Goal: Use online tool/utility: Utilize a website feature to perform a specific function

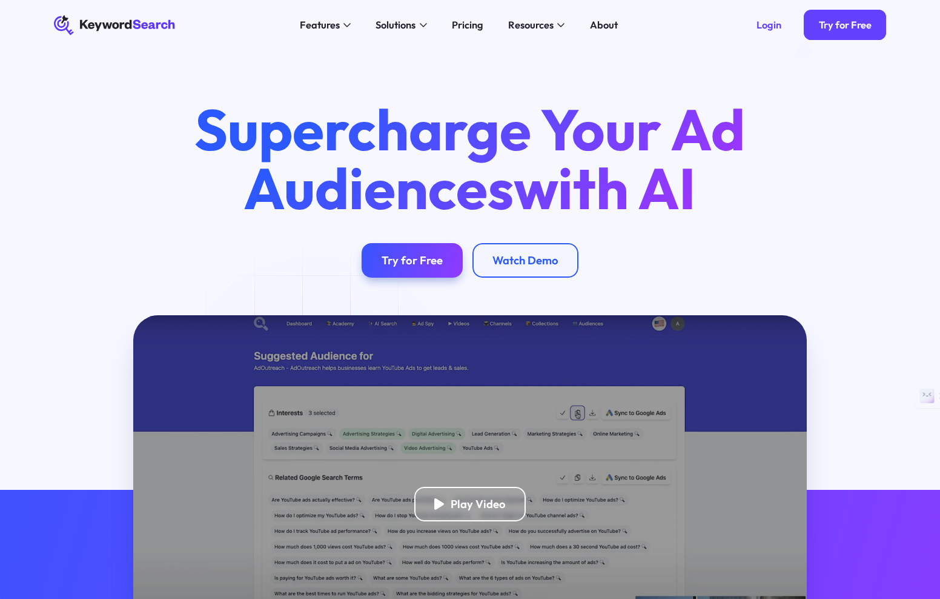
click at [770, 23] on div "Login" at bounding box center [769, 25] width 25 height 13
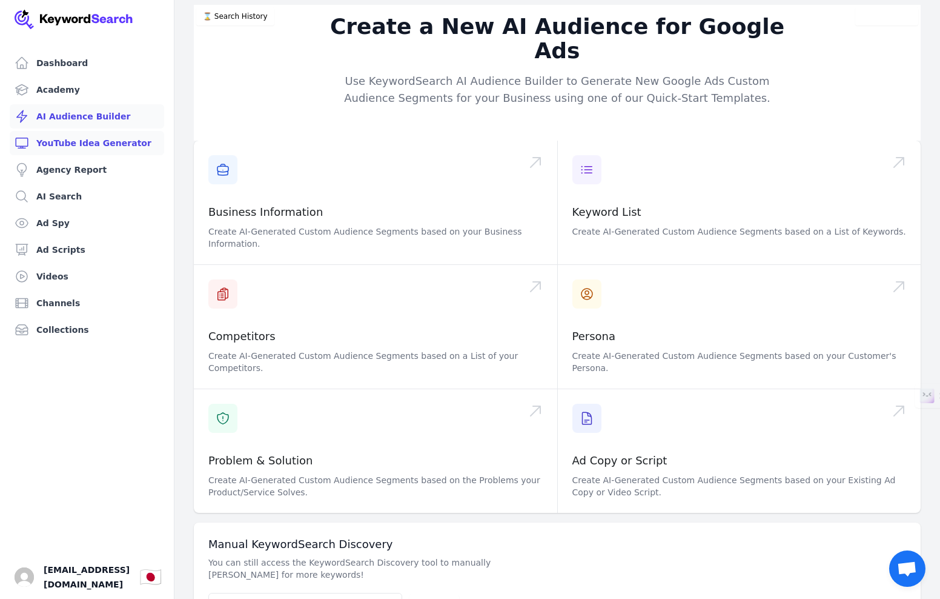
click at [93, 146] on link "YouTube Idea Generator" at bounding box center [87, 143] width 155 height 24
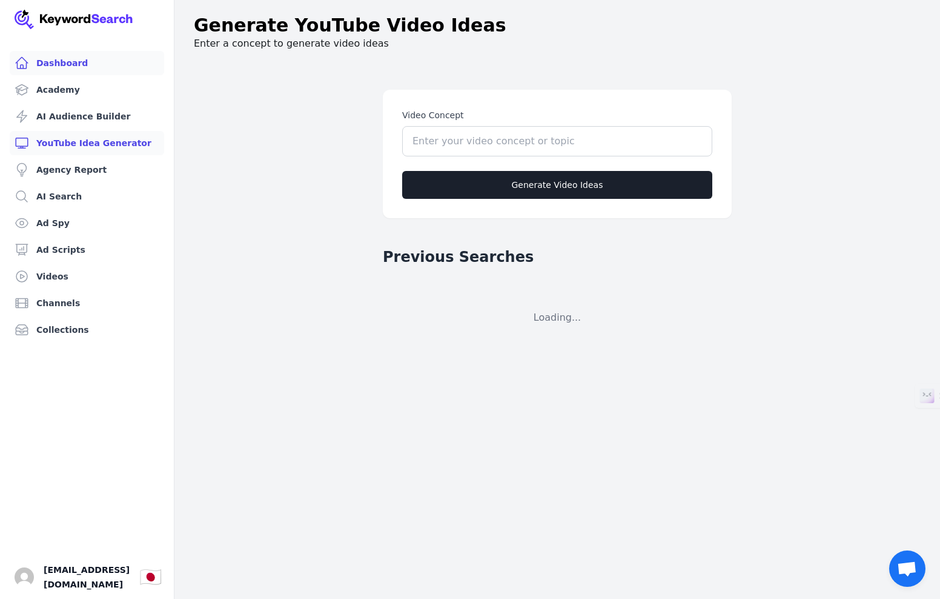
click at [52, 62] on link "Dashboard" at bounding box center [87, 63] width 155 height 24
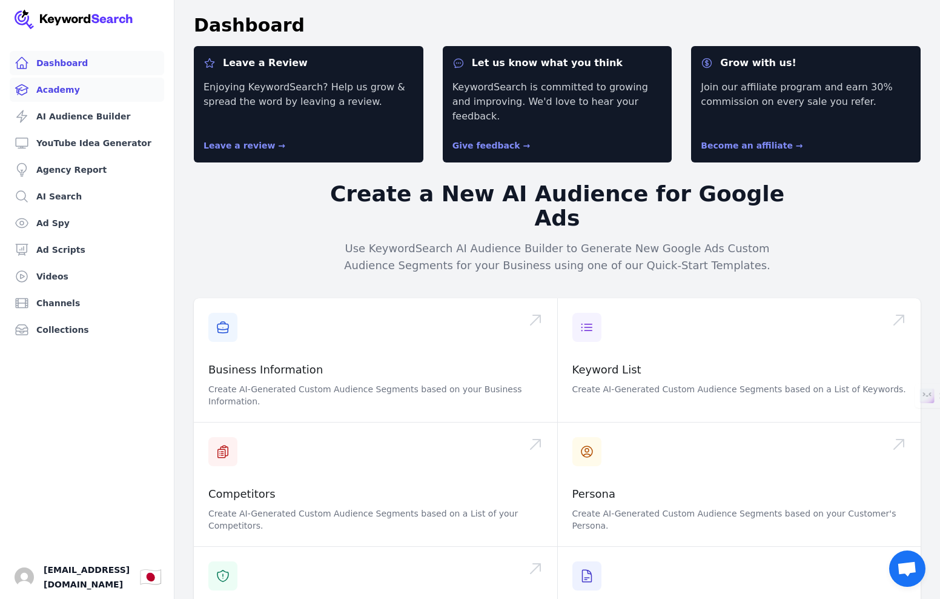
click at [57, 89] on link "Academy" at bounding box center [87, 90] width 155 height 24
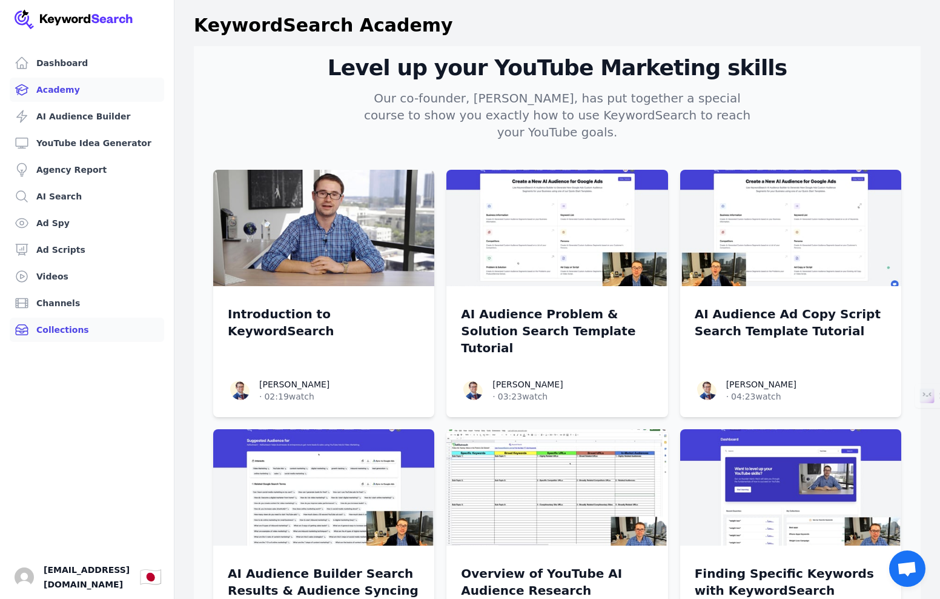
click at [54, 330] on link "Collections" at bounding box center [87, 330] width 155 height 24
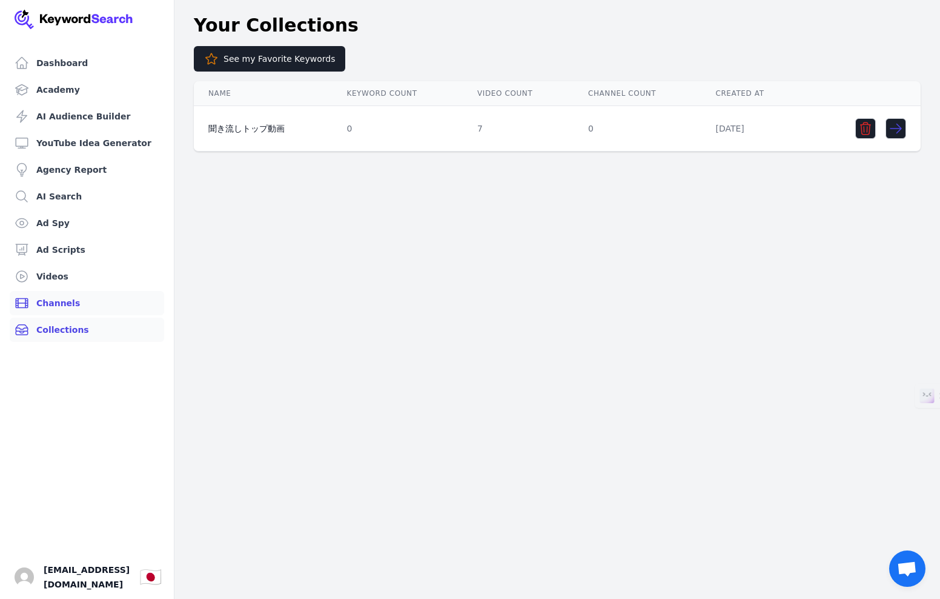
click at [63, 304] on link "Channels" at bounding box center [87, 303] width 155 height 24
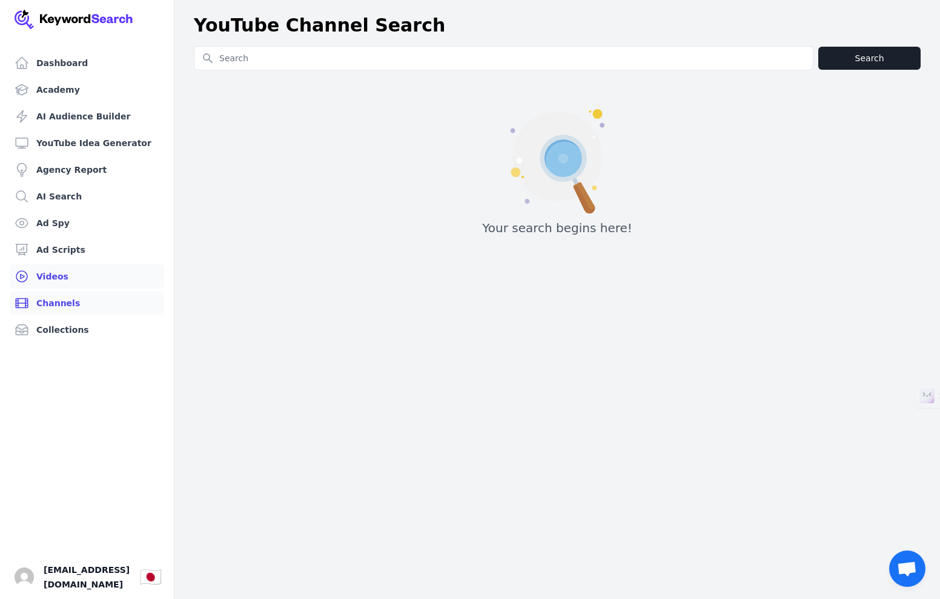
click at [55, 276] on link "Videos" at bounding box center [87, 276] width 155 height 24
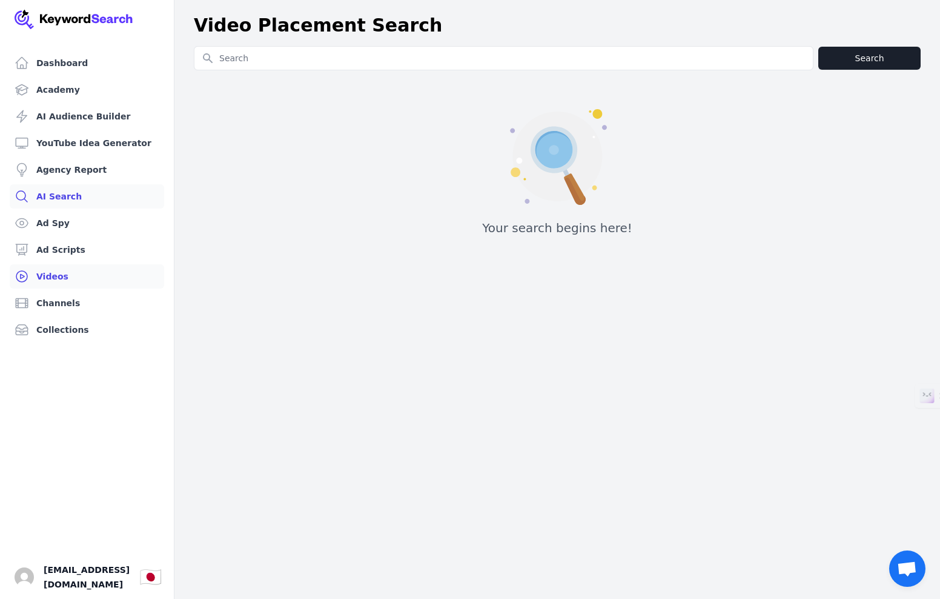
click at [60, 195] on link "AI Search" at bounding box center [87, 196] width 155 height 24
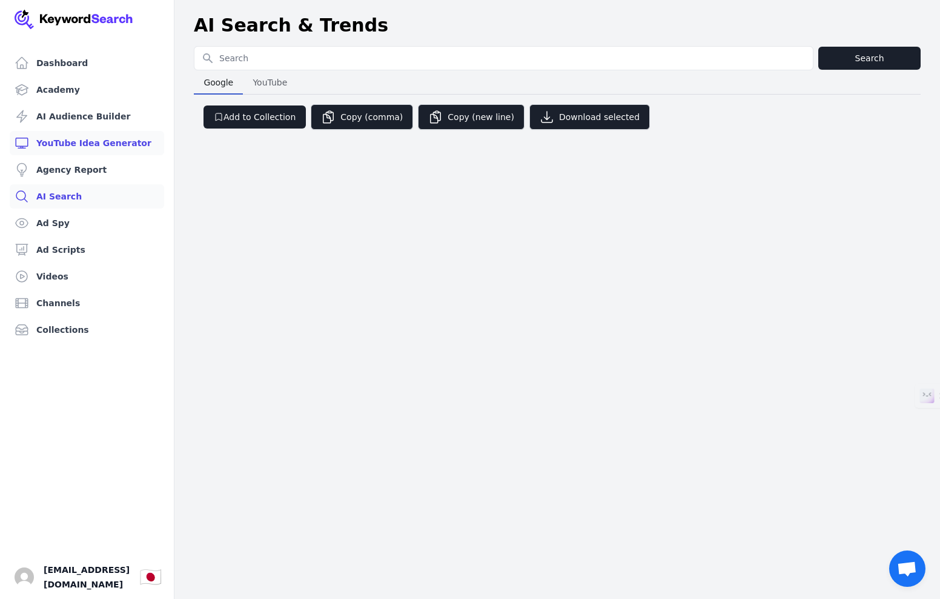
click at [87, 145] on link "YouTube Idea Generator" at bounding box center [87, 143] width 155 height 24
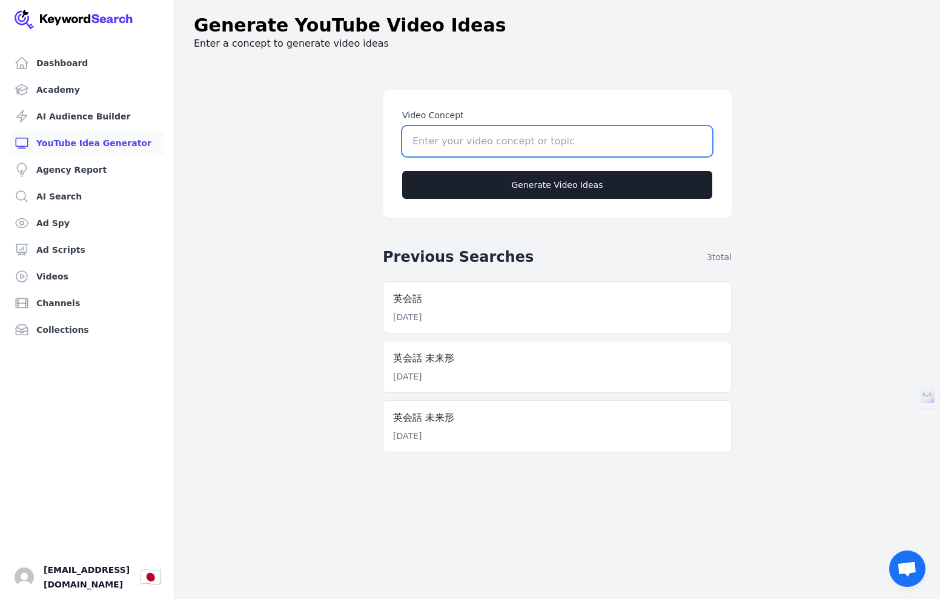
click at [474, 145] on input "Video Concept" at bounding box center [557, 141] width 310 height 30
type input "t"
type input "Simple travel english for beginners"
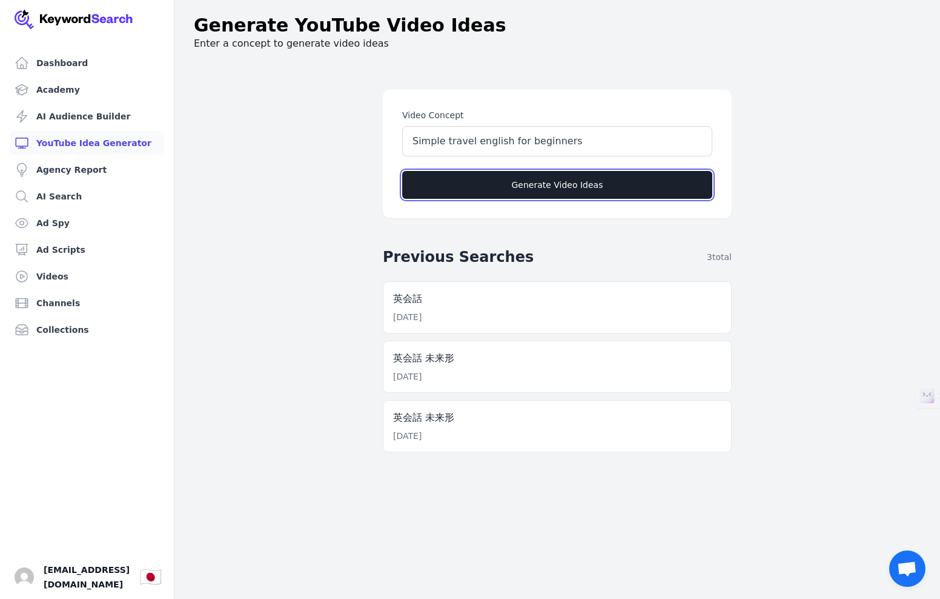
click at [547, 189] on button "Generate Video Ideas" at bounding box center [557, 185] width 310 height 28
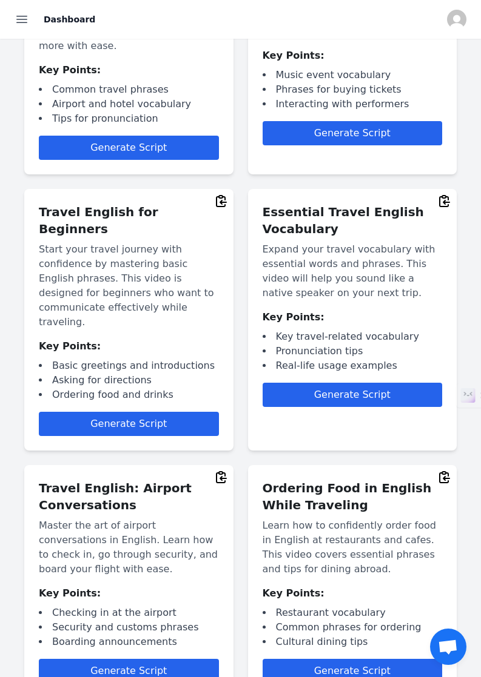
scroll to position [193, 0]
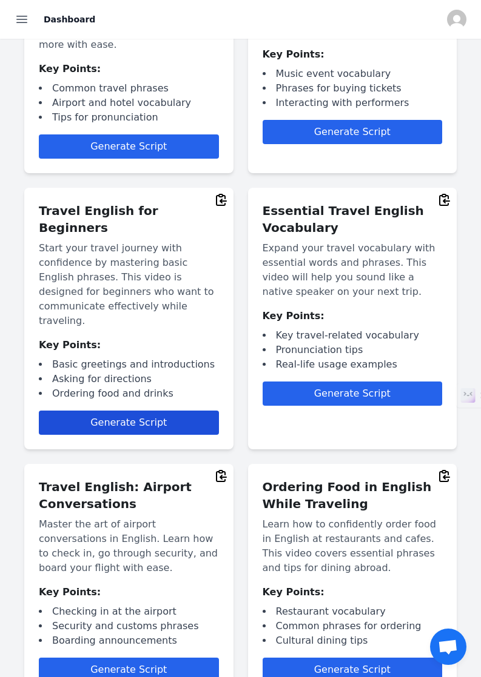
click at [128, 417] on span "Generate Script" at bounding box center [128, 423] width 76 height 12
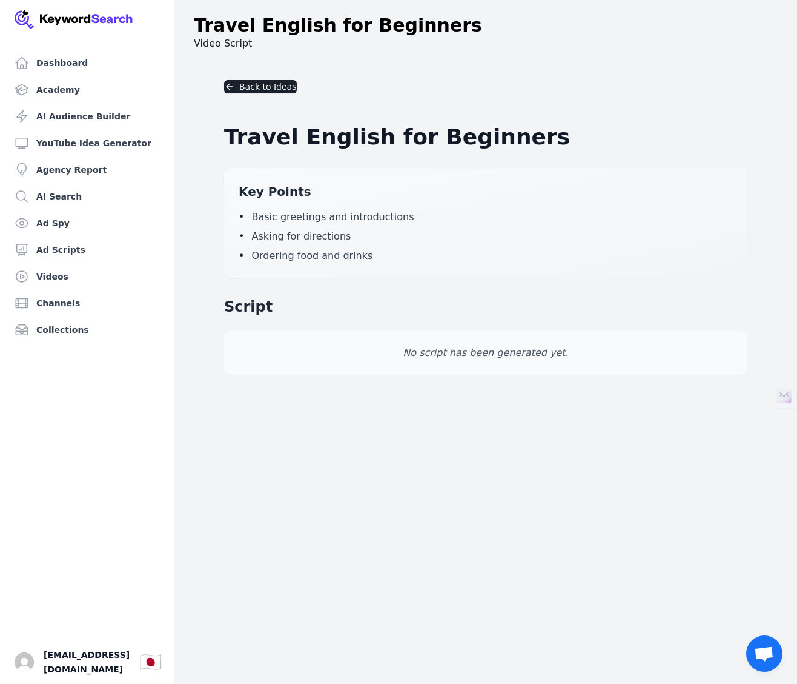
click at [461, 354] on p "No script has been generated yet." at bounding box center [486, 352] width 494 height 15
click at [291, 224] on ul "• Basic greetings and introductions • Asking for directions • Ordering food and…" at bounding box center [486, 236] width 494 height 53
click at [294, 211] on span "Basic greetings and introductions" at bounding box center [332, 217] width 162 height 15
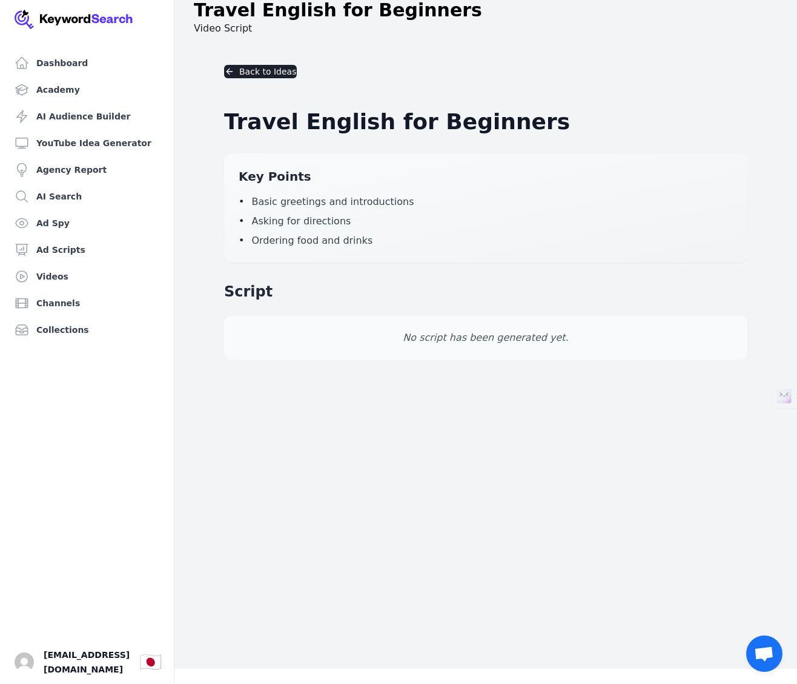
click at [339, 327] on div "No script has been generated yet." at bounding box center [486, 338] width 524 height 44
